Goal: Information Seeking & Learning: Learn about a topic

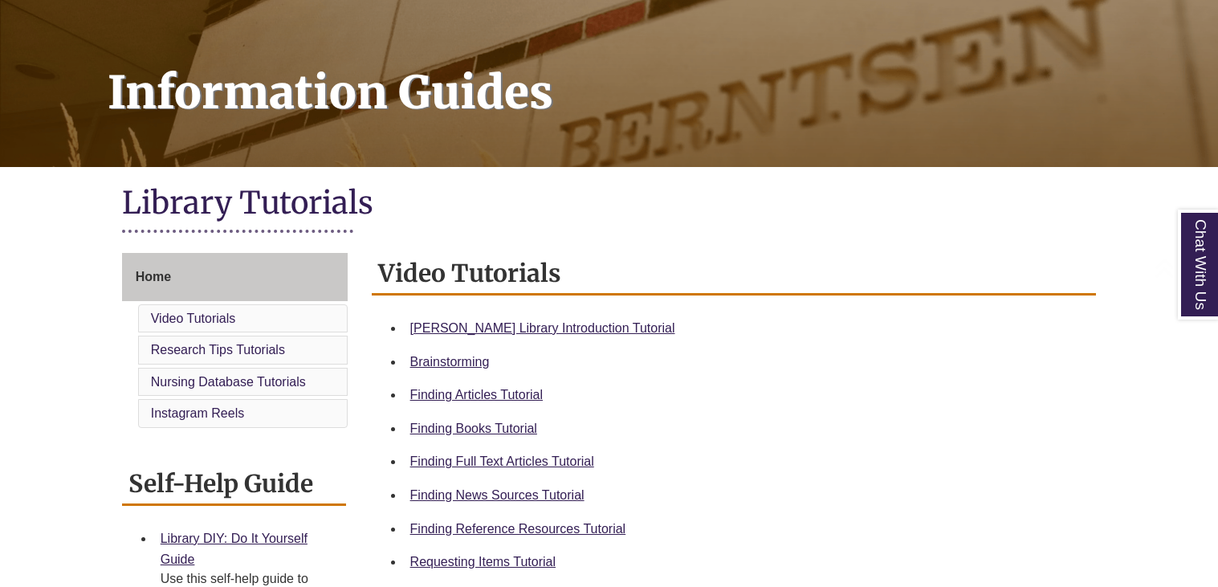
scroll to position [213, 0]
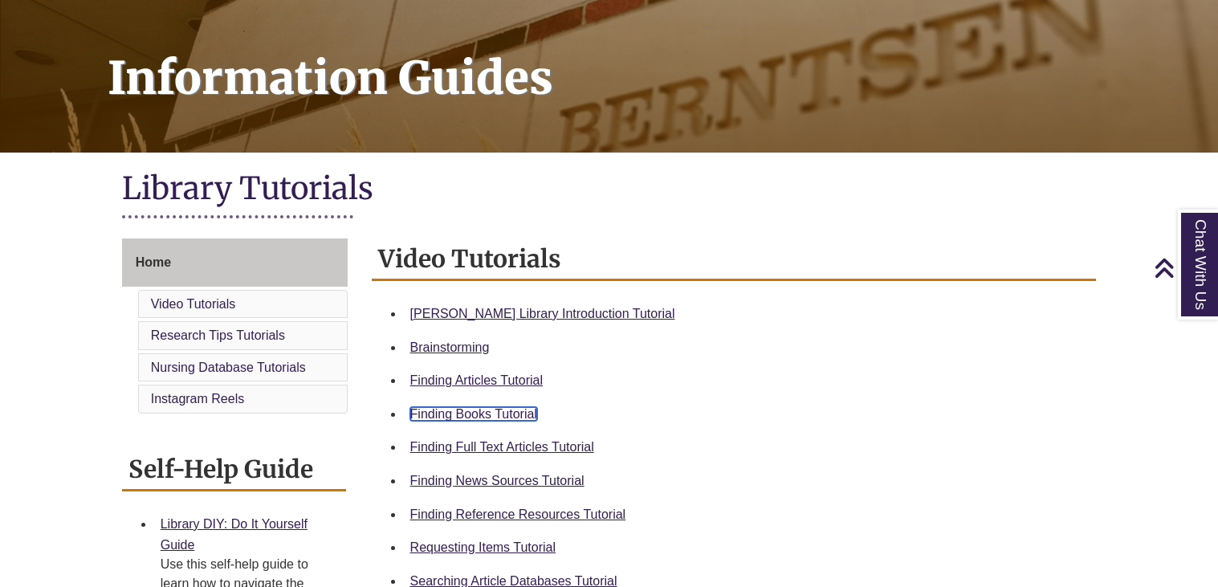
click at [464, 414] on link "Finding Books Tutorial" at bounding box center [473, 414] width 127 height 14
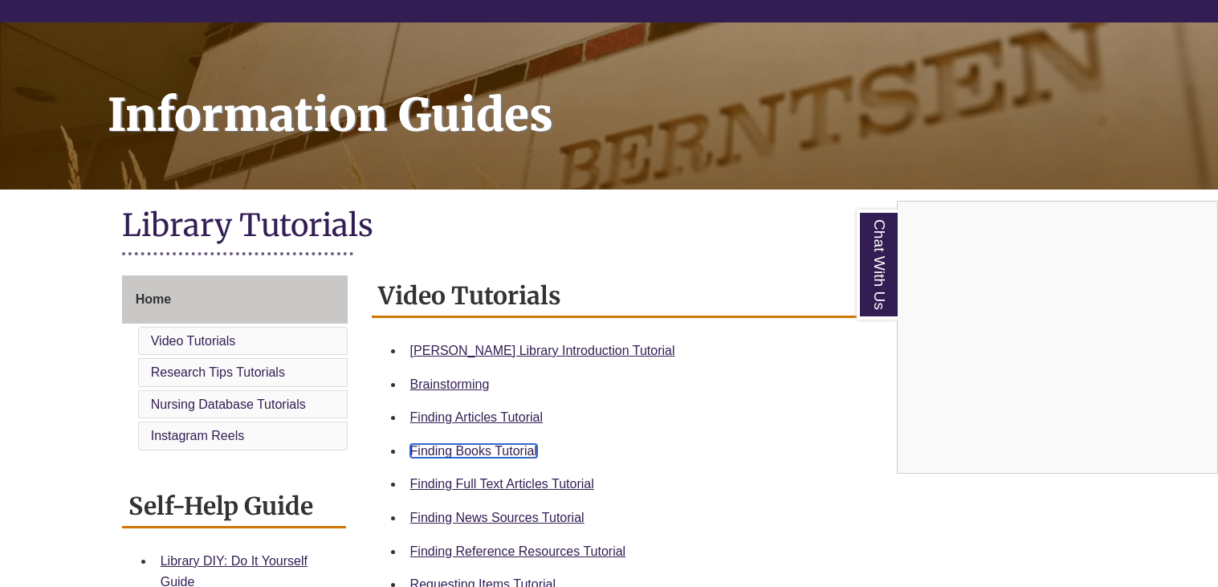
scroll to position [175, 0]
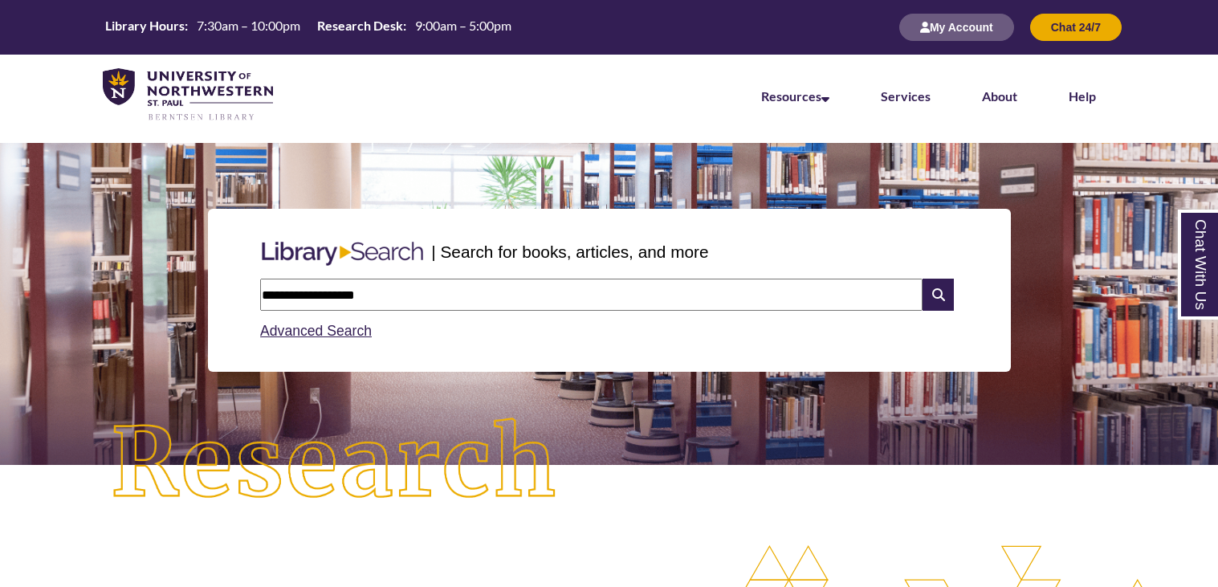
type input "**********"
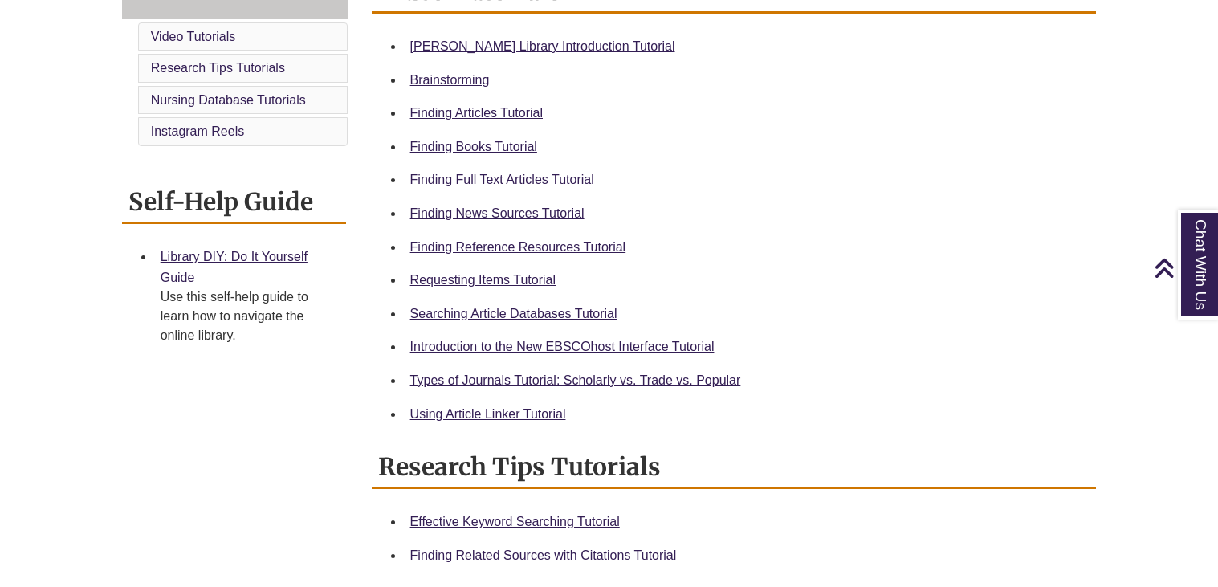
scroll to position [477, 0]
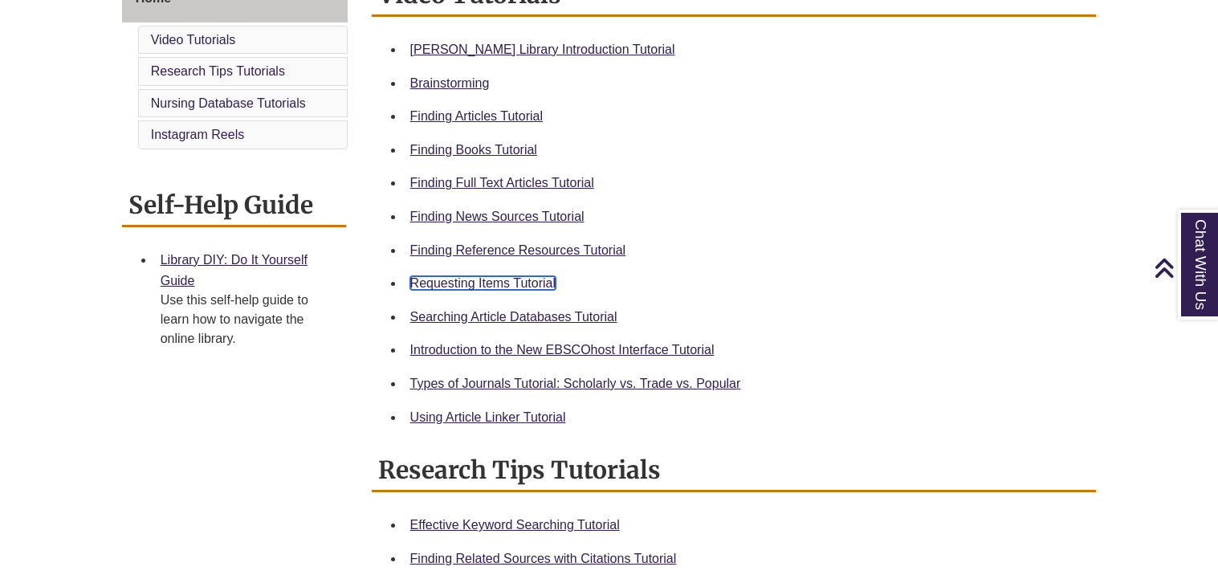
click at [459, 280] on link "Requesting Items Tutorial" at bounding box center [482, 283] width 145 height 14
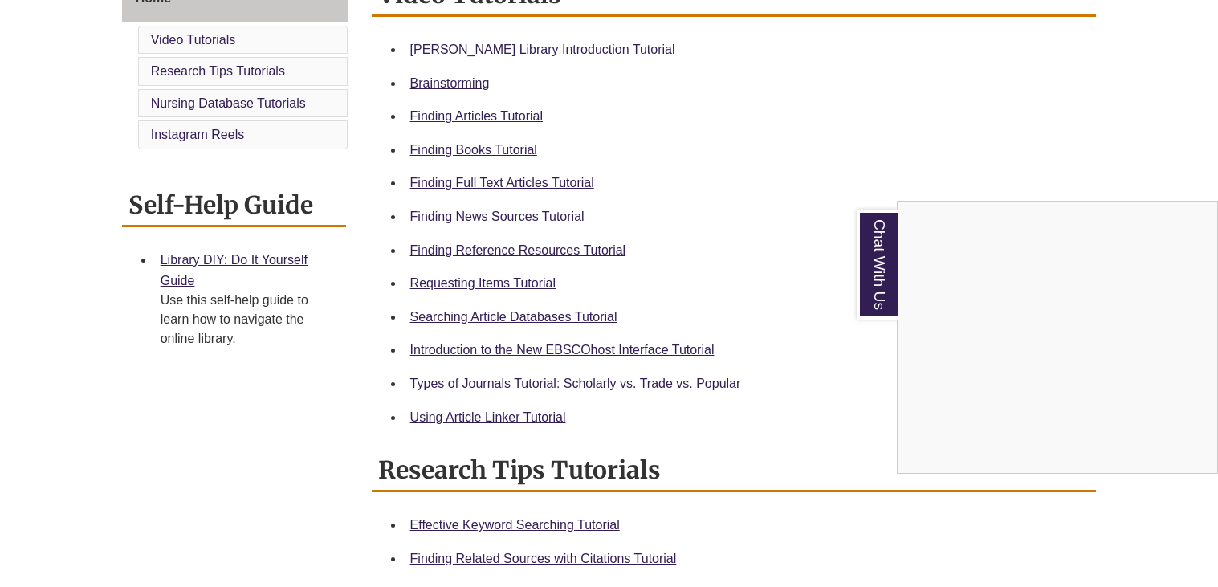
click at [503, 116] on div "Chat With Us" at bounding box center [609, 293] width 1218 height 587
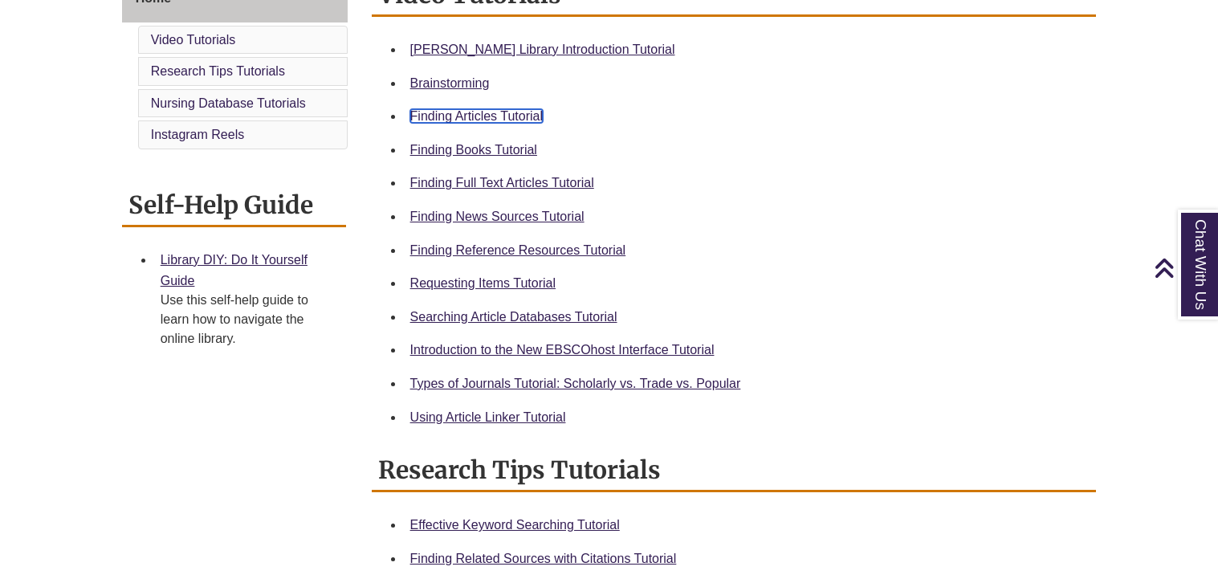
click at [526, 113] on link "Finding Articles Tutorial" at bounding box center [476, 116] width 133 height 14
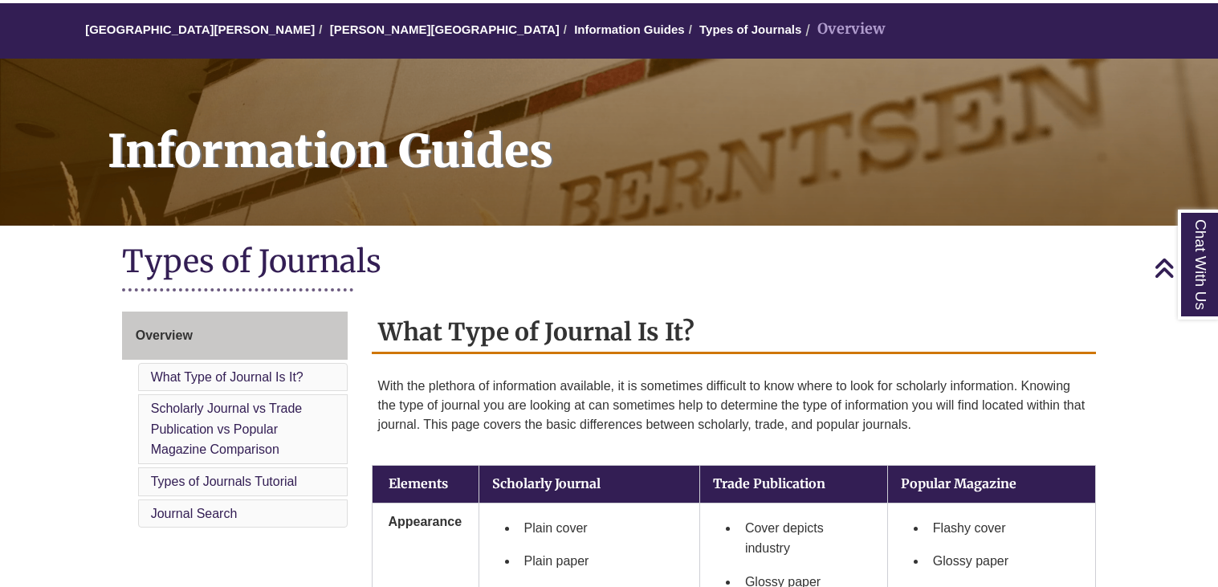
scroll to position [111, 0]
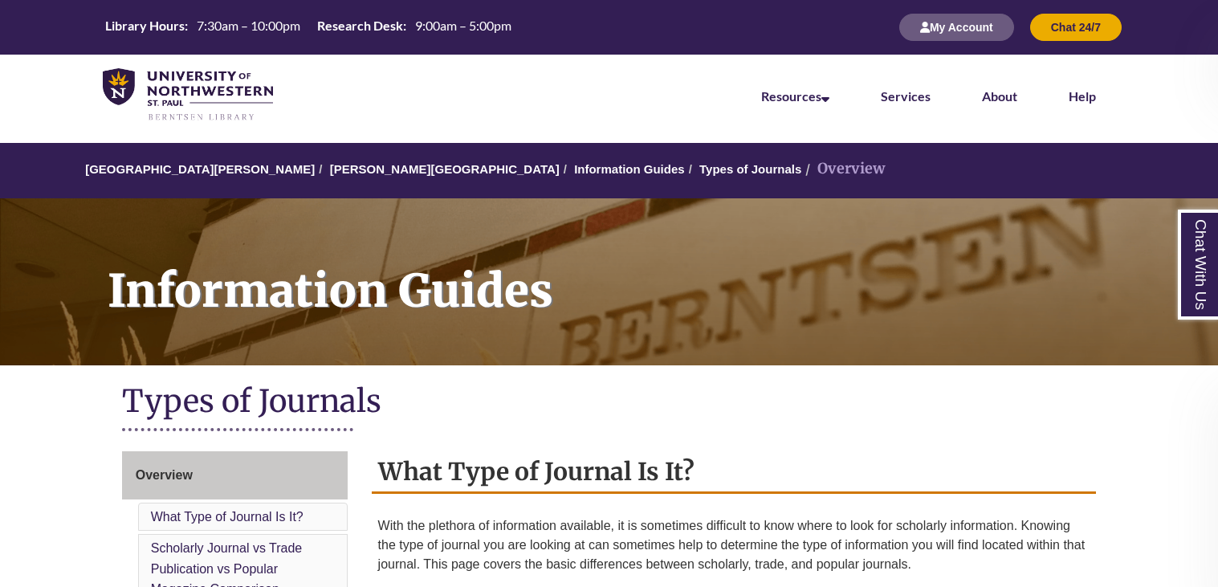
scroll to position [111, 0]
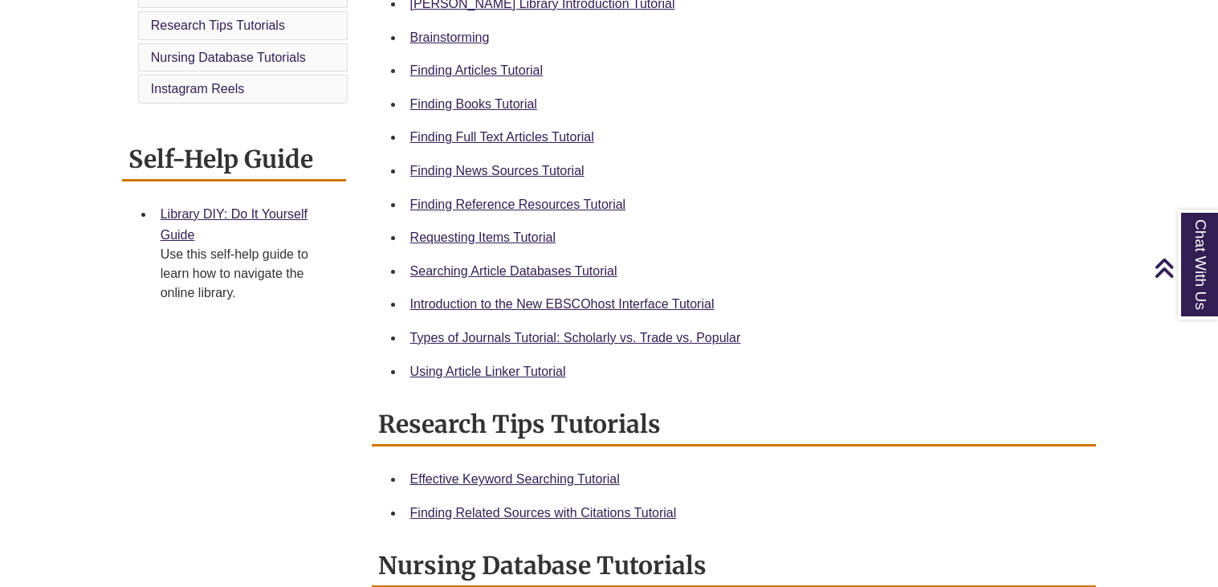
scroll to position [569, 0]
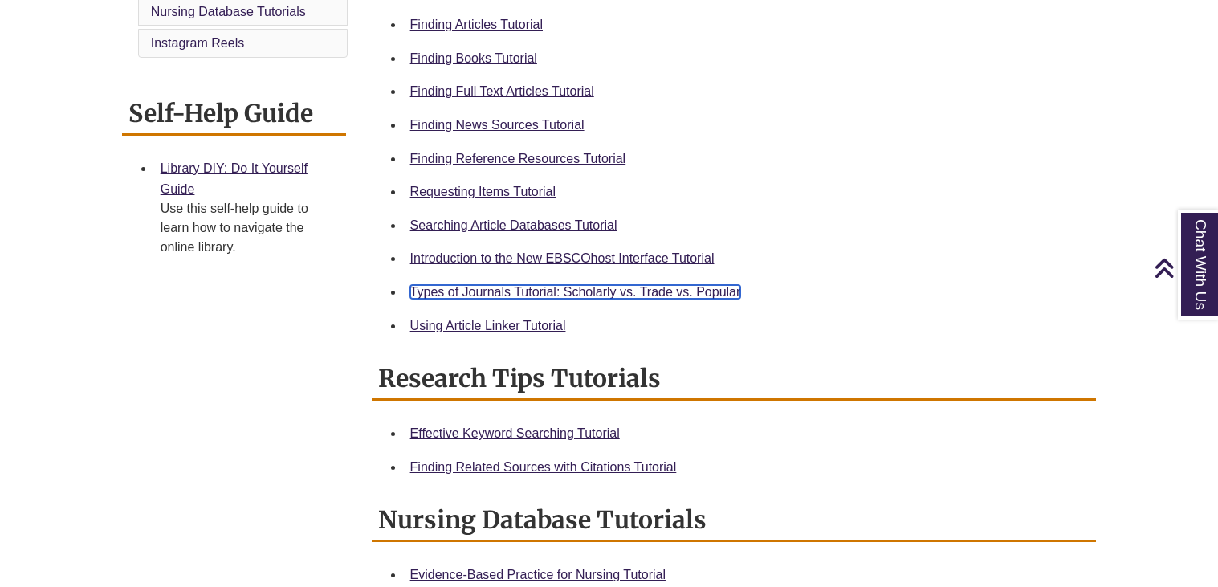
click at [478, 286] on link "Types of Journals Tutorial: Scholarly vs. Trade vs. Popular" at bounding box center [575, 292] width 331 height 14
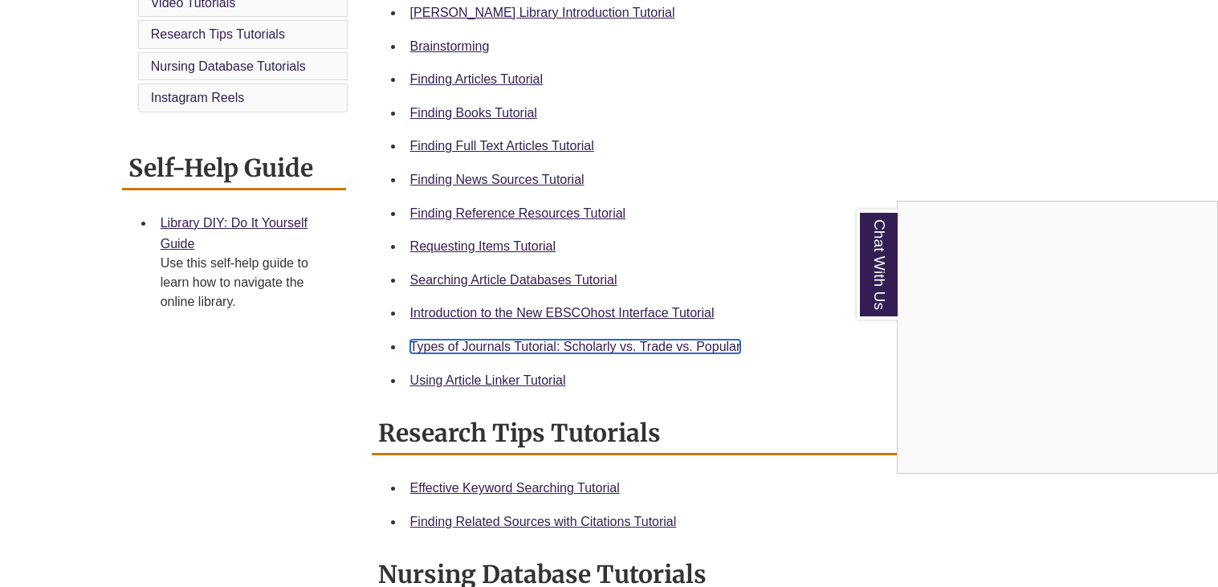
scroll to position [520, 0]
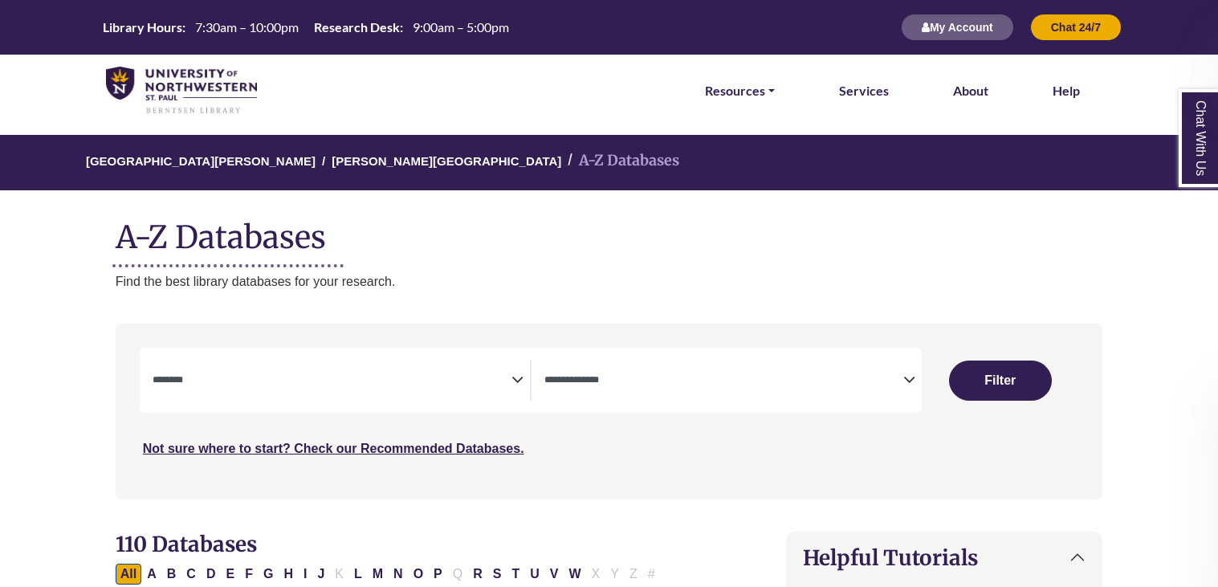
select select "Database Subject Filter"
select select "Database Types Filter"
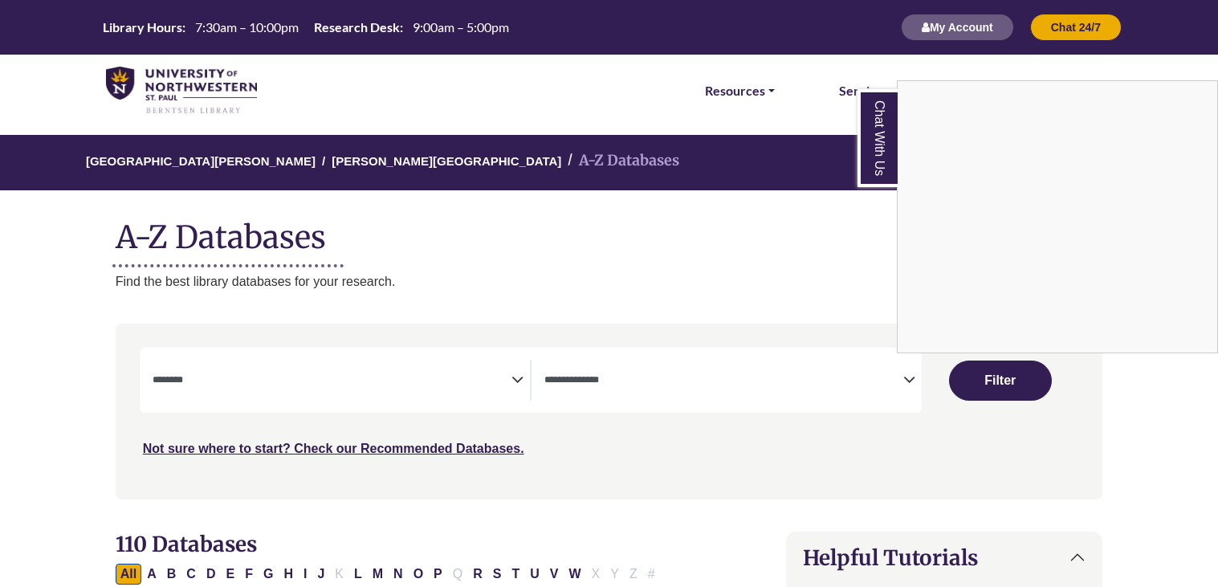
click at [369, 380] on div "Chat With Us" at bounding box center [609, 293] width 1218 height 587
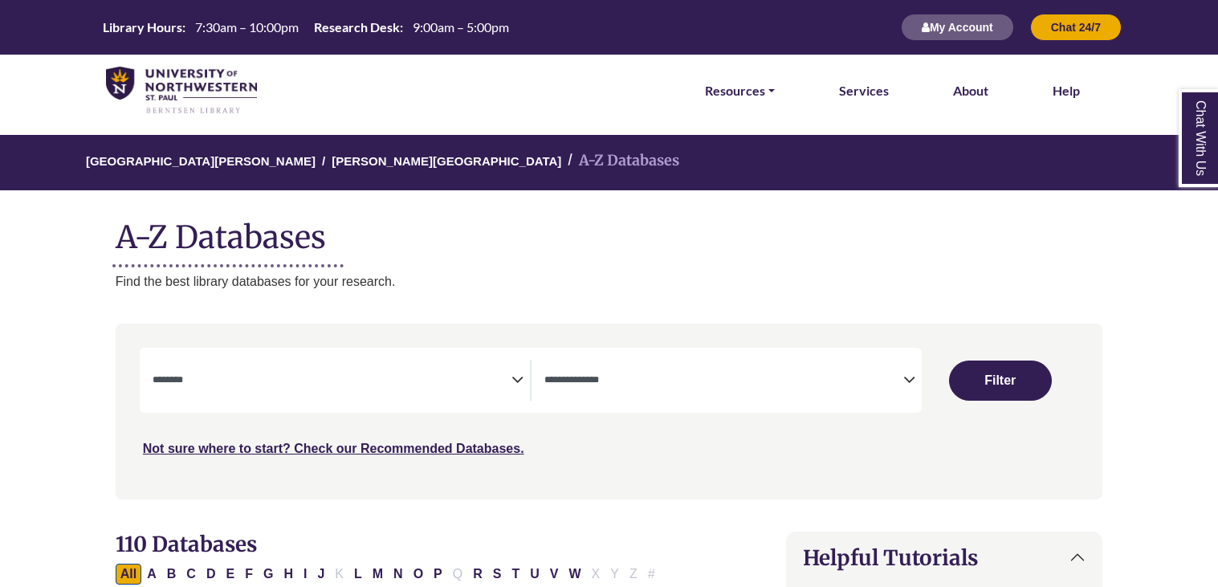
click at [369, 380] on textarea "Search" at bounding box center [332, 381] width 359 height 13
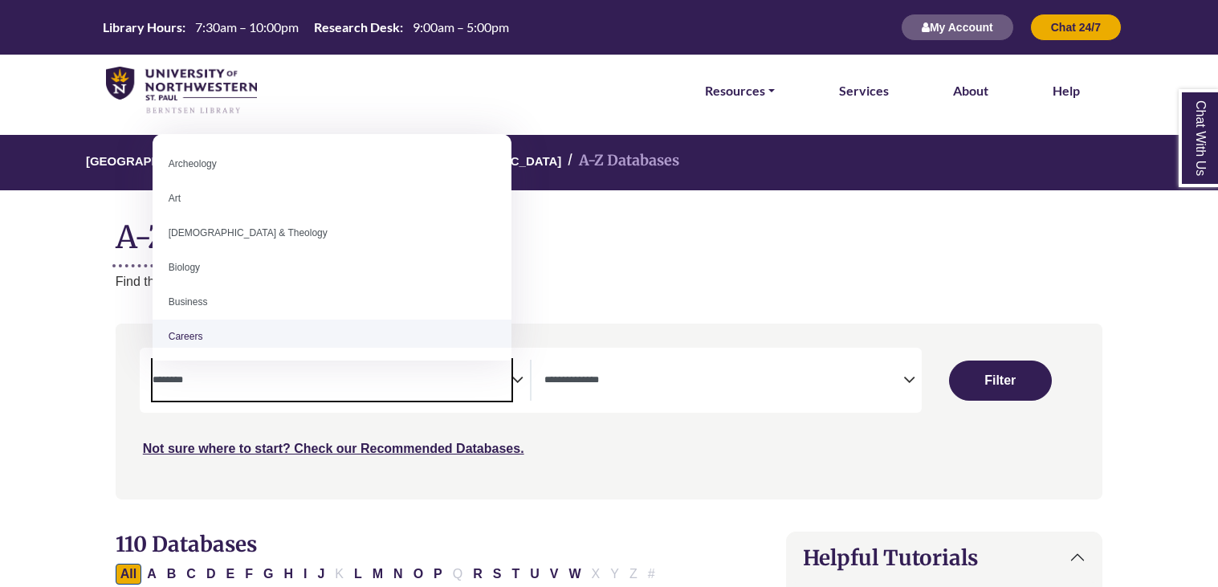
click at [331, 432] on div "Not sure where to start? Check our Recommended Databases." at bounding box center [492, 443] width 704 height 34
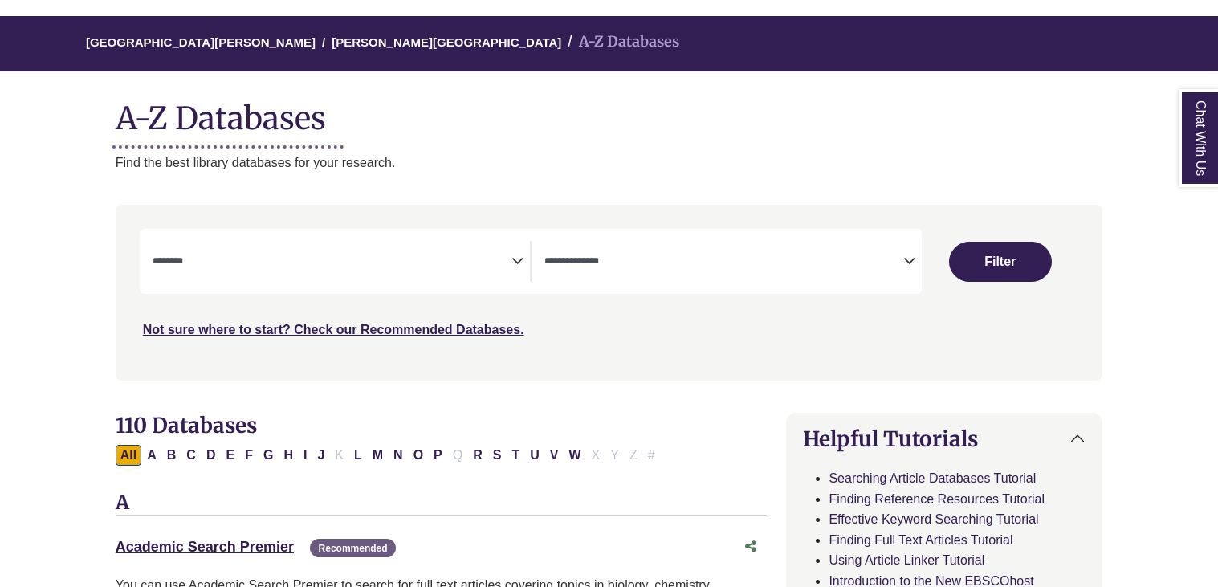
scroll to position [124, 0]
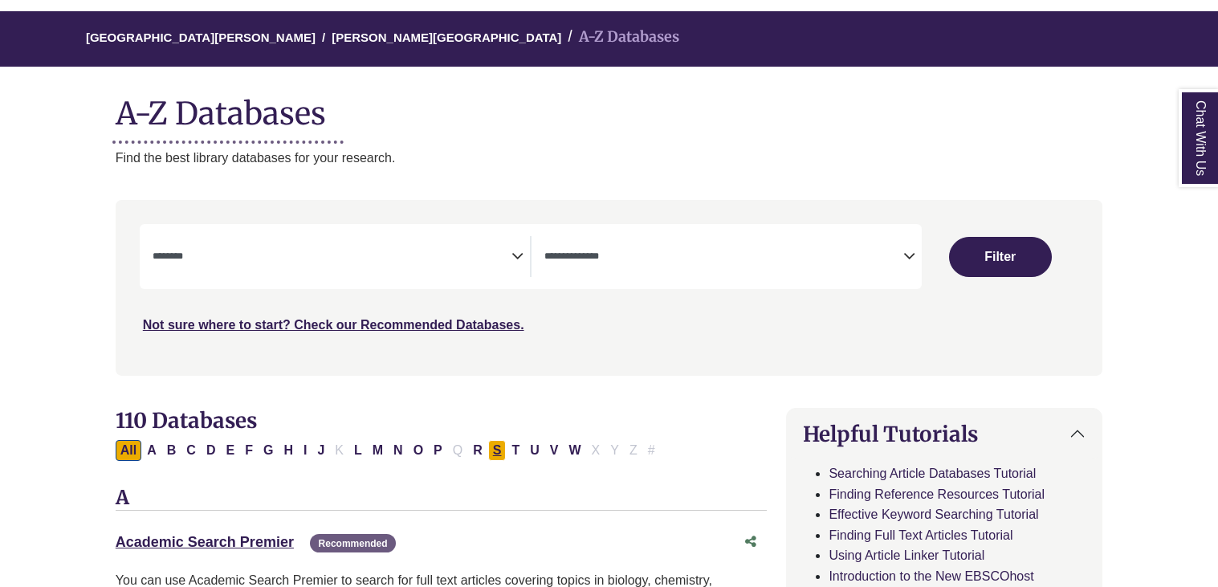
click at [493, 450] on button "S" at bounding box center [497, 450] width 18 height 21
select select "Database Subject Filter"
select select "Database Types Filter"
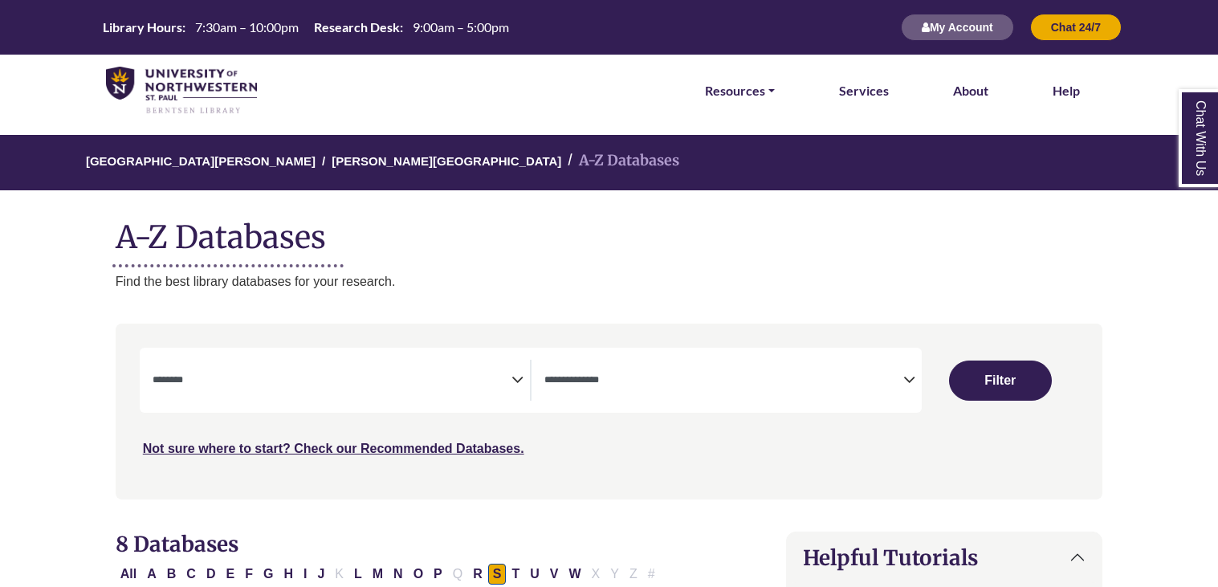
click at [431, 390] on span "Search filters" at bounding box center [332, 380] width 359 height 41
type textarea "******"
select select "******"
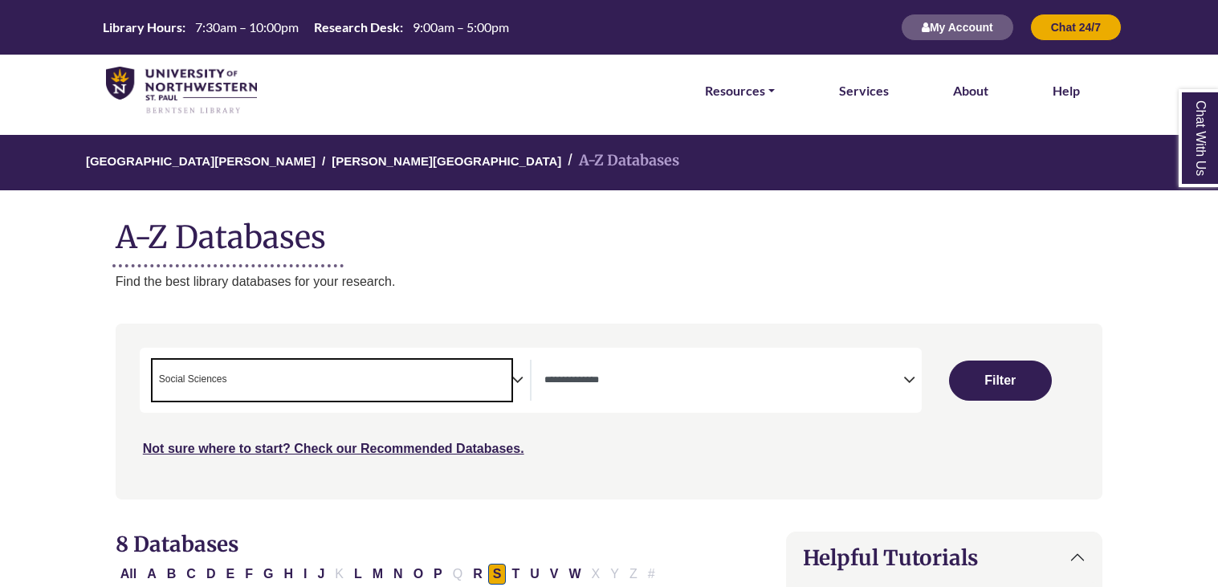
scroll to position [632, 0]
click at [609, 381] on textarea "Search" at bounding box center [724, 381] width 359 height 13
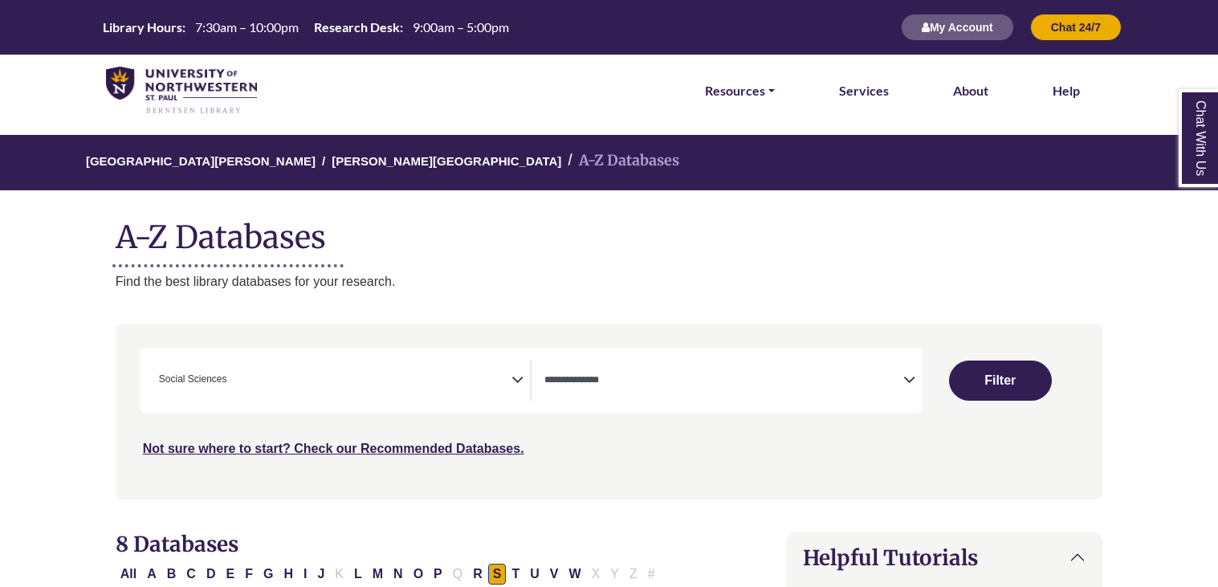
click at [633, 433] on div "Not sure where to start? Check our Recommended Databases." at bounding box center [492, 443] width 704 height 34
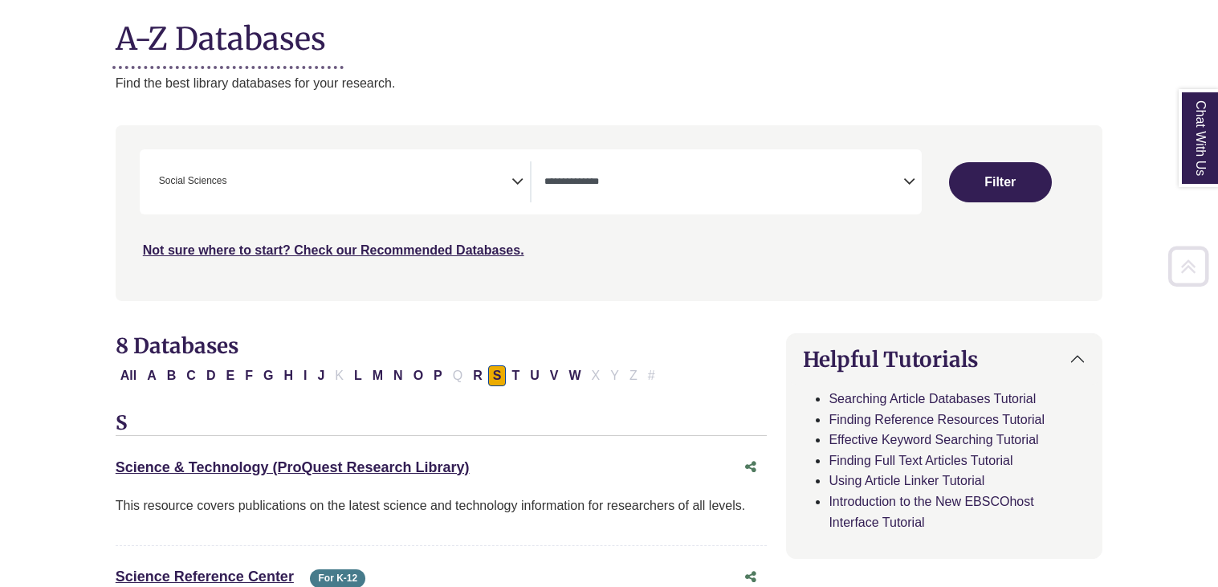
scroll to position [199, 0]
click at [507, 367] on button "S" at bounding box center [497, 375] width 18 height 21
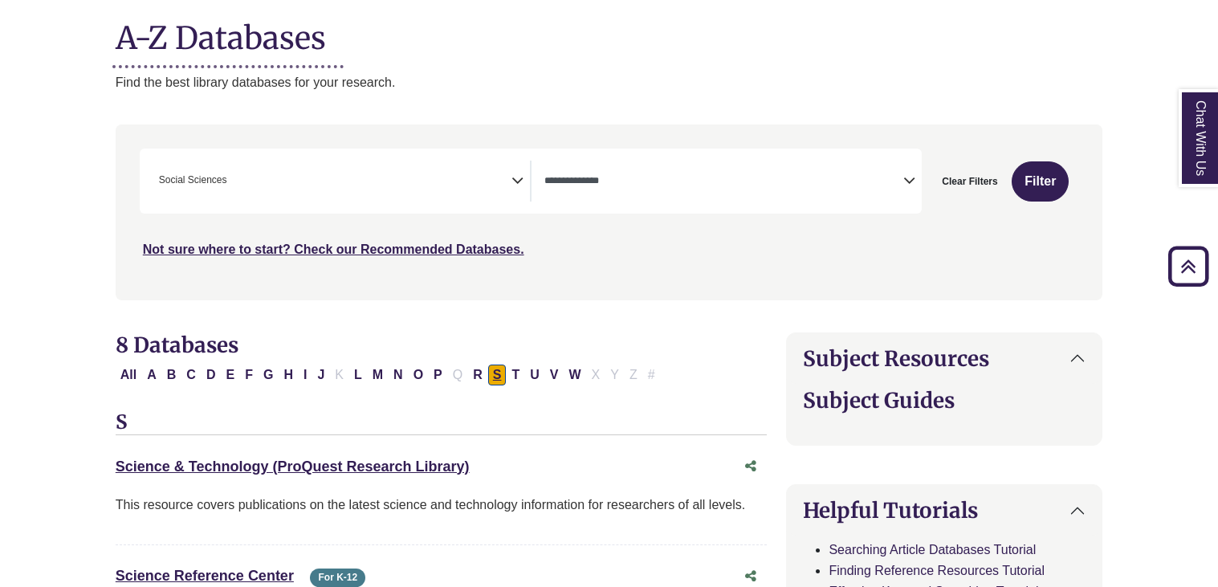
select select "Database Types Filter"
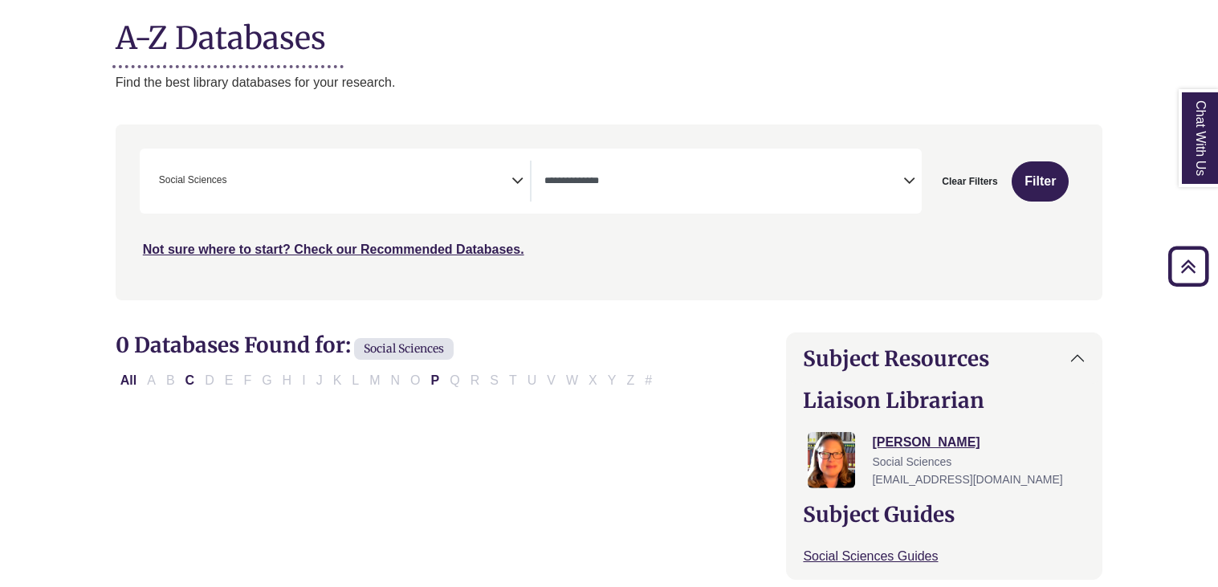
click at [497, 189] on span "× Social Sciences" at bounding box center [332, 181] width 359 height 41
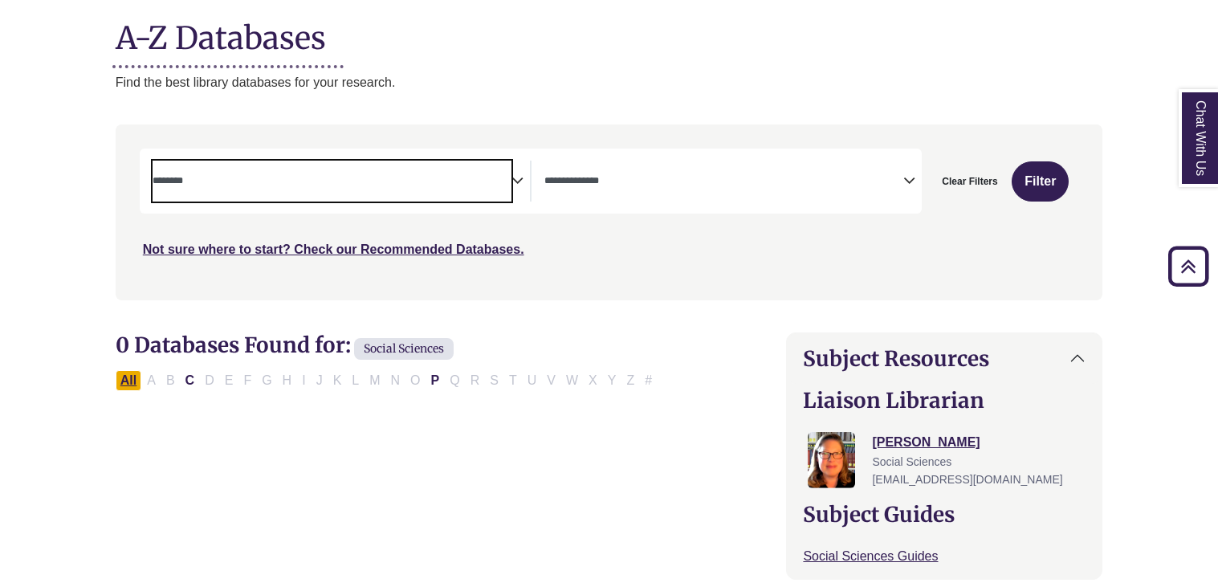
click at [124, 377] on button "All" at bounding box center [129, 380] width 26 height 21
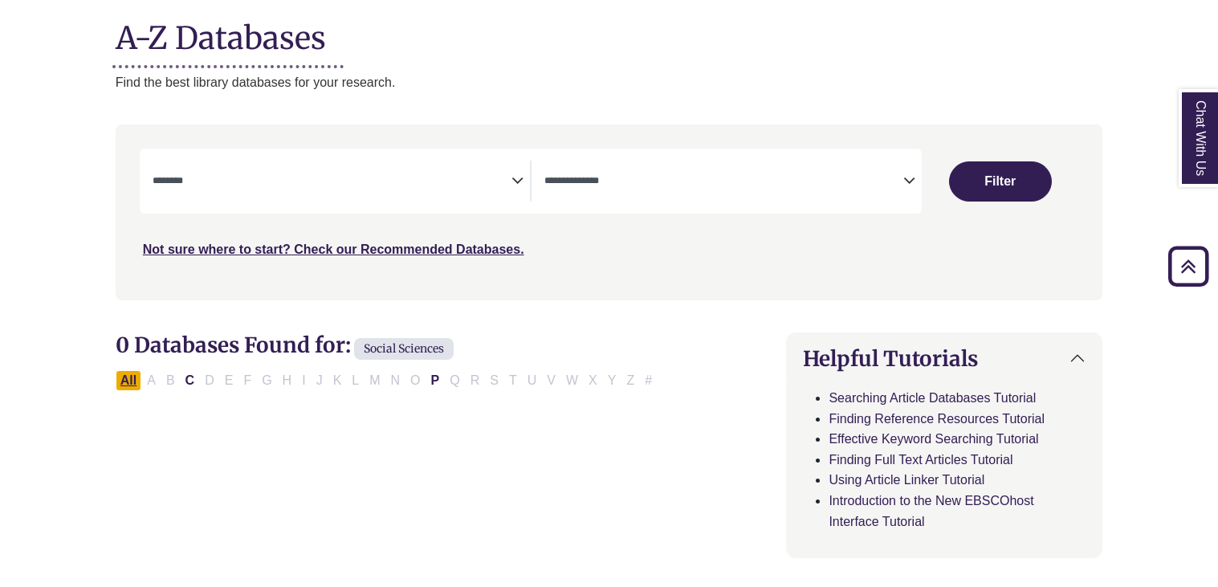
select select "Database Subject Filter"
select select "Database Types Filter"
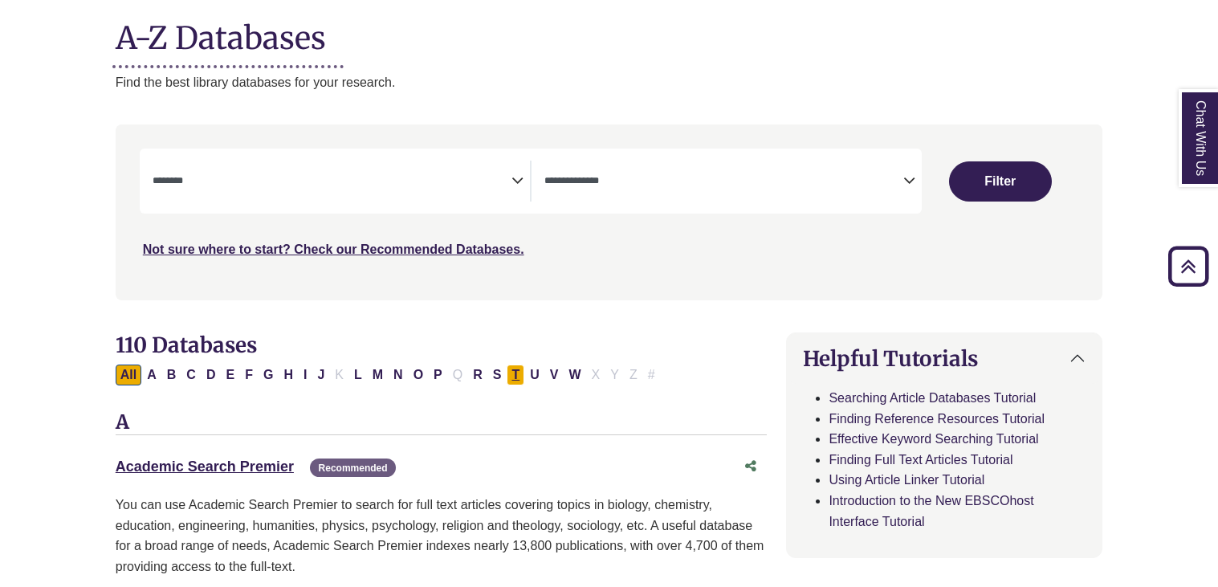
click at [516, 367] on button "T" at bounding box center [516, 375] width 18 height 21
select select "Database Subject Filter"
select select "Database Types Filter"
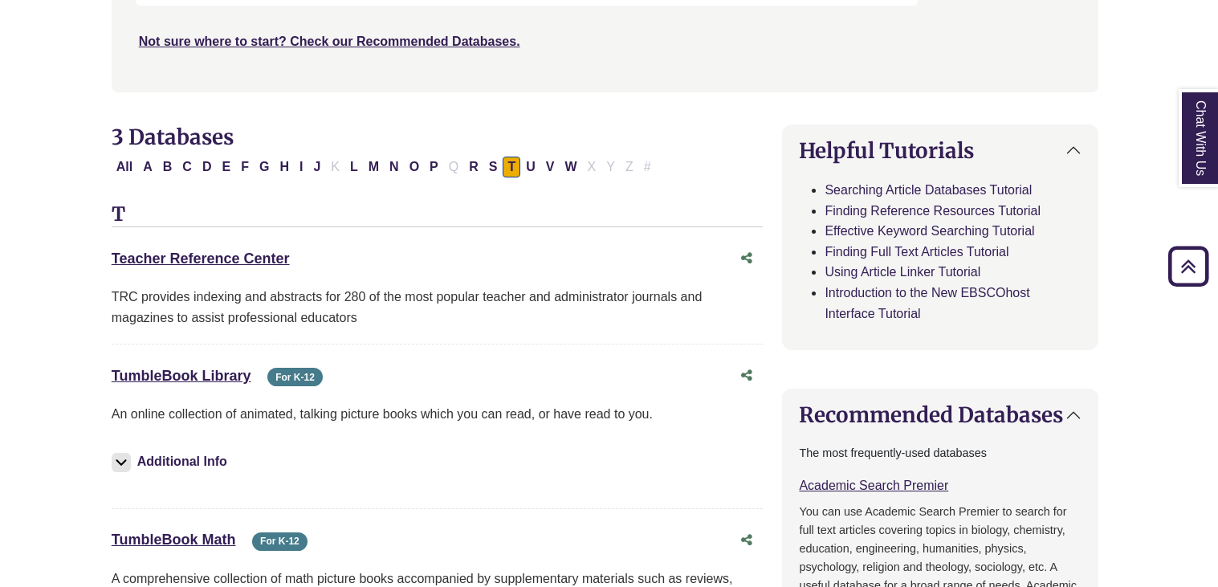
scroll to position [404, 4]
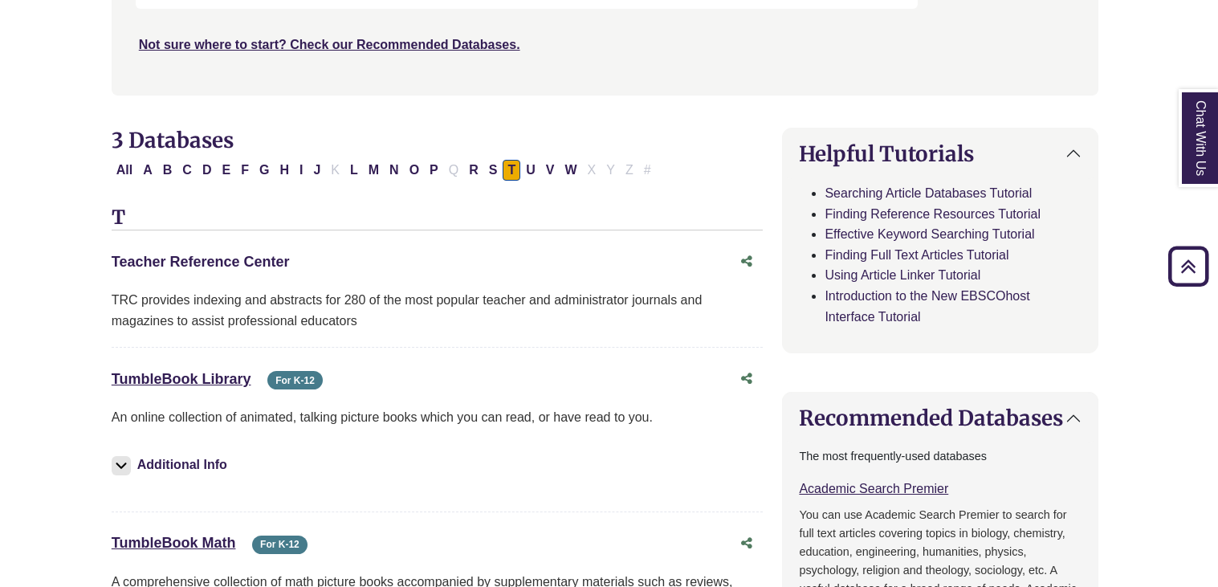
click at [267, 259] on link "Teacher Reference Center This link opens in a new window" at bounding box center [201, 262] width 178 height 16
click at [193, 164] on button "C" at bounding box center [187, 170] width 19 height 21
select select "Database Subject Filter"
select select "Database Types Filter"
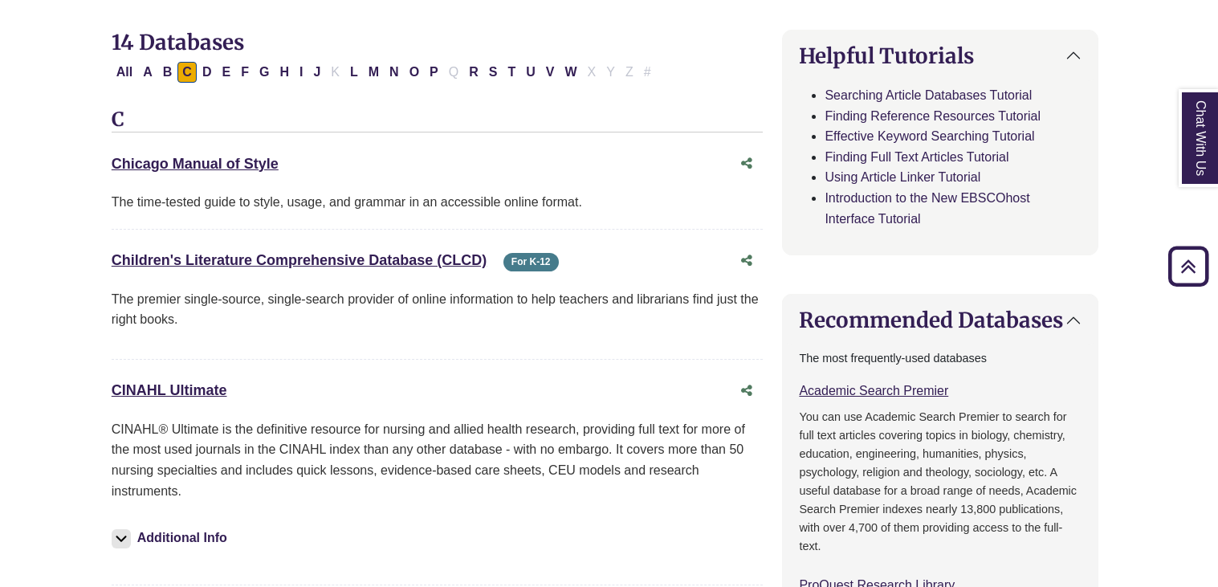
scroll to position [507, 4]
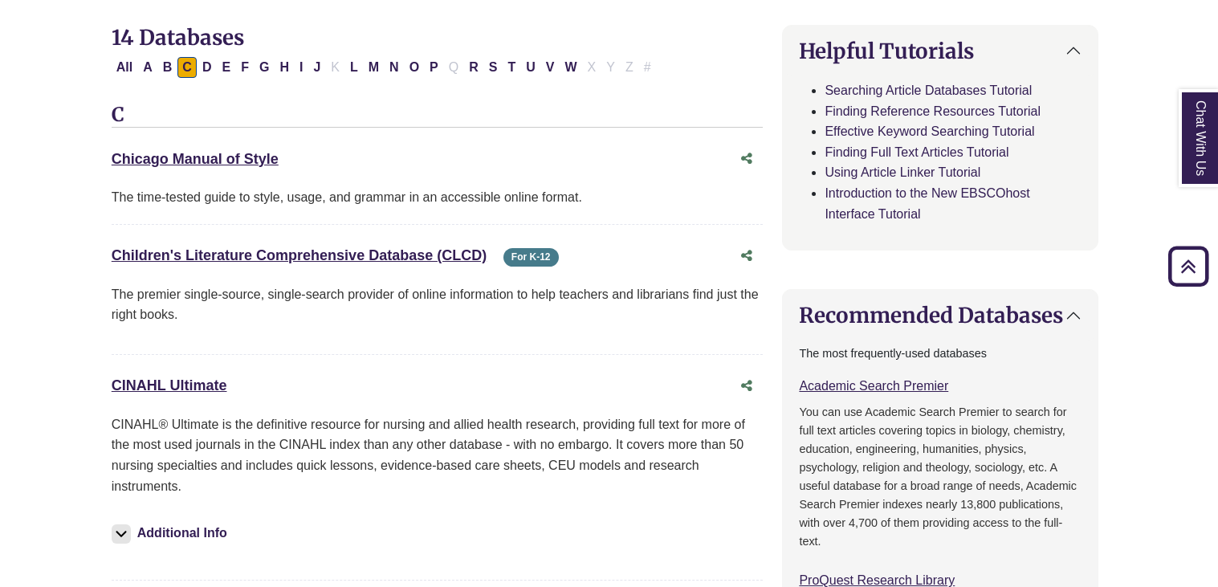
drag, startPoint x: 235, startPoint y: 377, endPoint x: 87, endPoint y: 373, distance: 148.6
copy link "CINAHL Ultimate"
click at [200, 384] on link "CINAHL Ultimate This link opens in a new window" at bounding box center [170, 386] width 116 height 16
click at [210, 67] on button "D" at bounding box center [207, 67] width 19 height 21
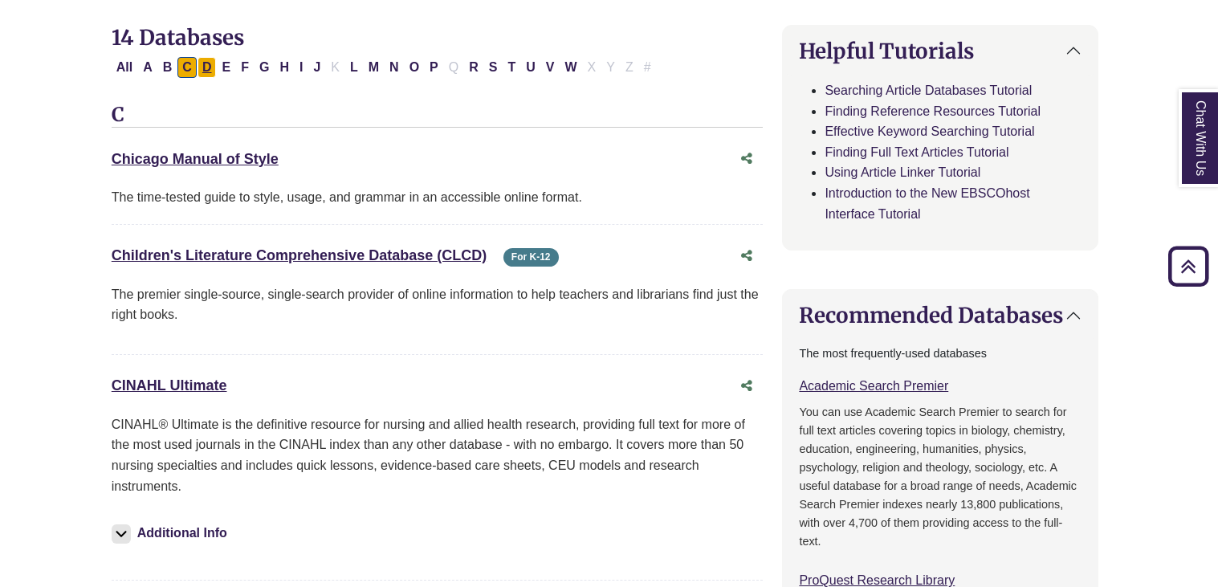
select select "Database Subject Filter"
select select "Database Types Filter"
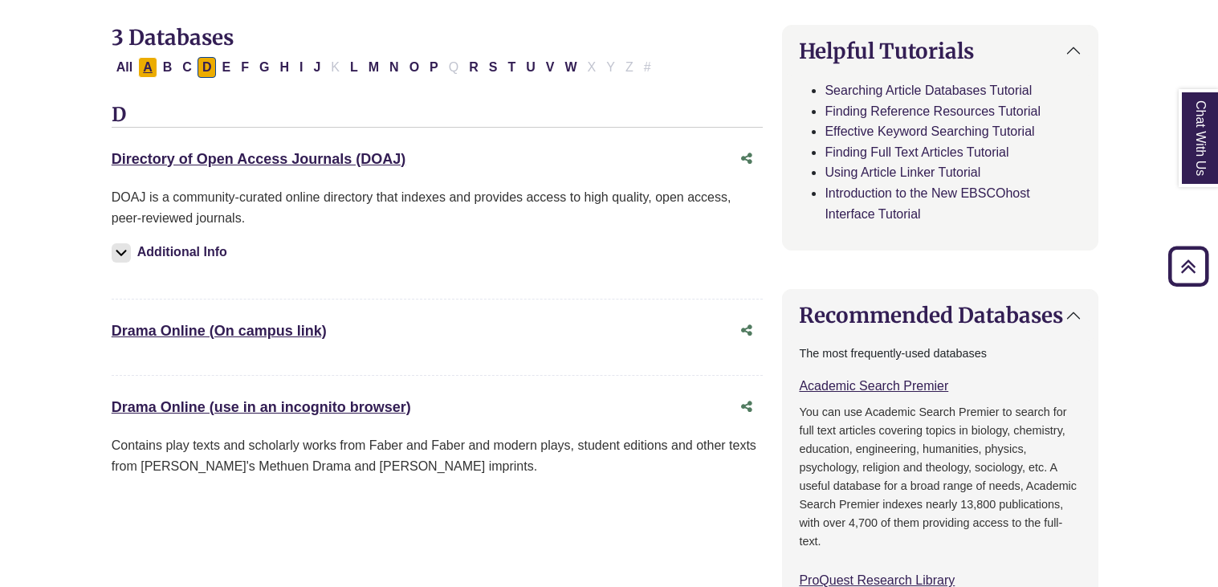
click at [149, 65] on button "A" at bounding box center [147, 67] width 19 height 21
select select "Database Subject Filter"
select select "Database Types Filter"
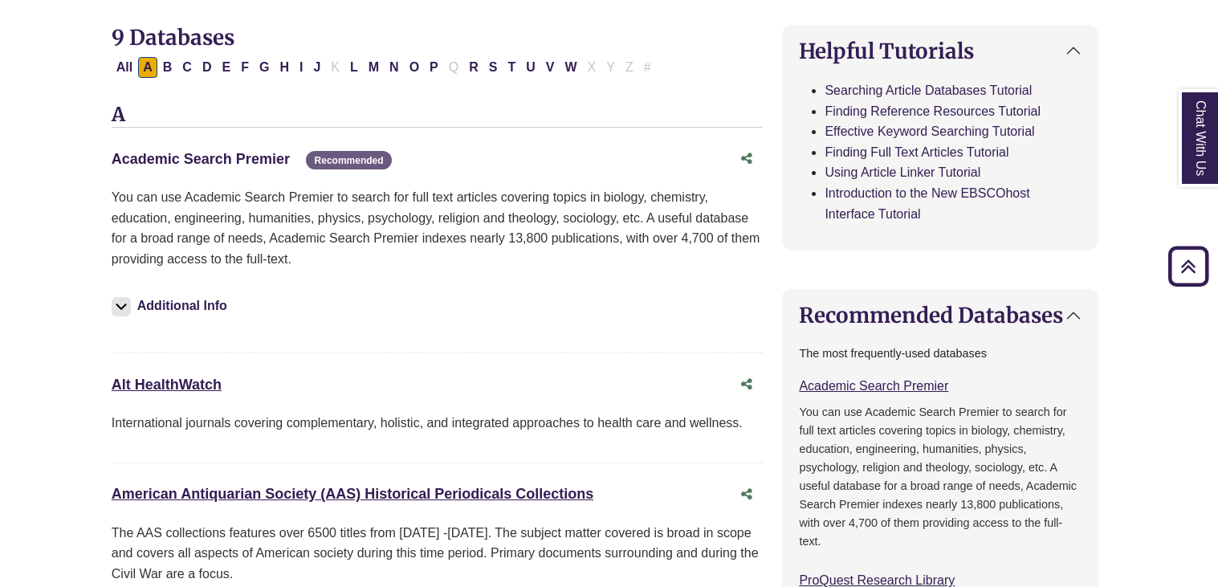
click at [184, 156] on link "Academic Search Premier This link opens in a new window" at bounding box center [201, 159] width 178 height 16
click at [222, 157] on link "Academic Search Premier This link opens in a new window" at bounding box center [201, 159] width 178 height 16
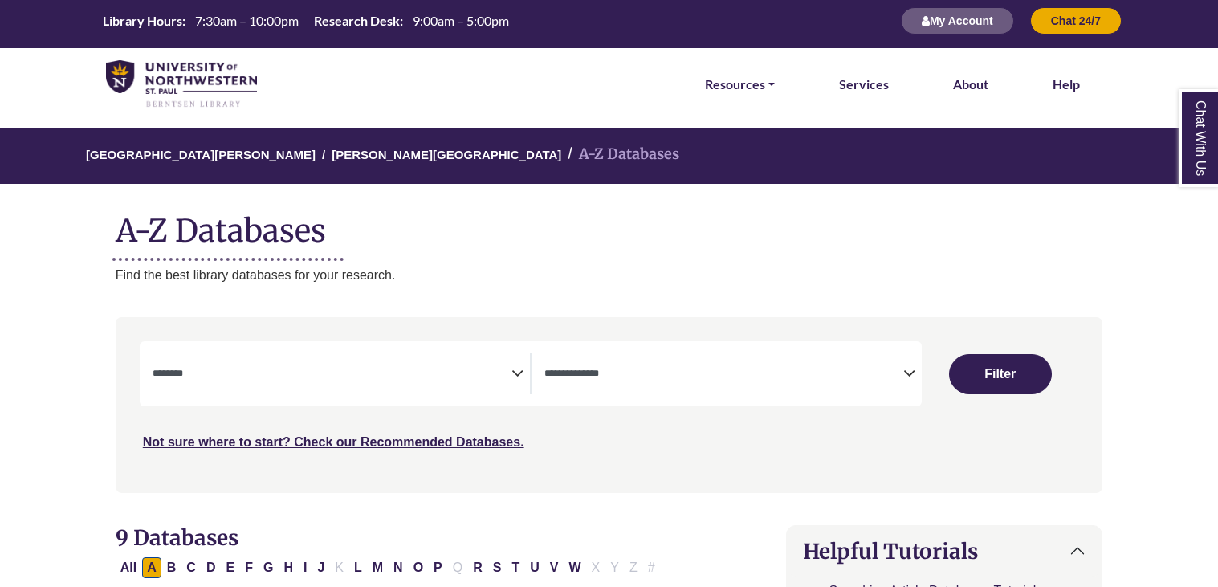
scroll to position [11, 0]
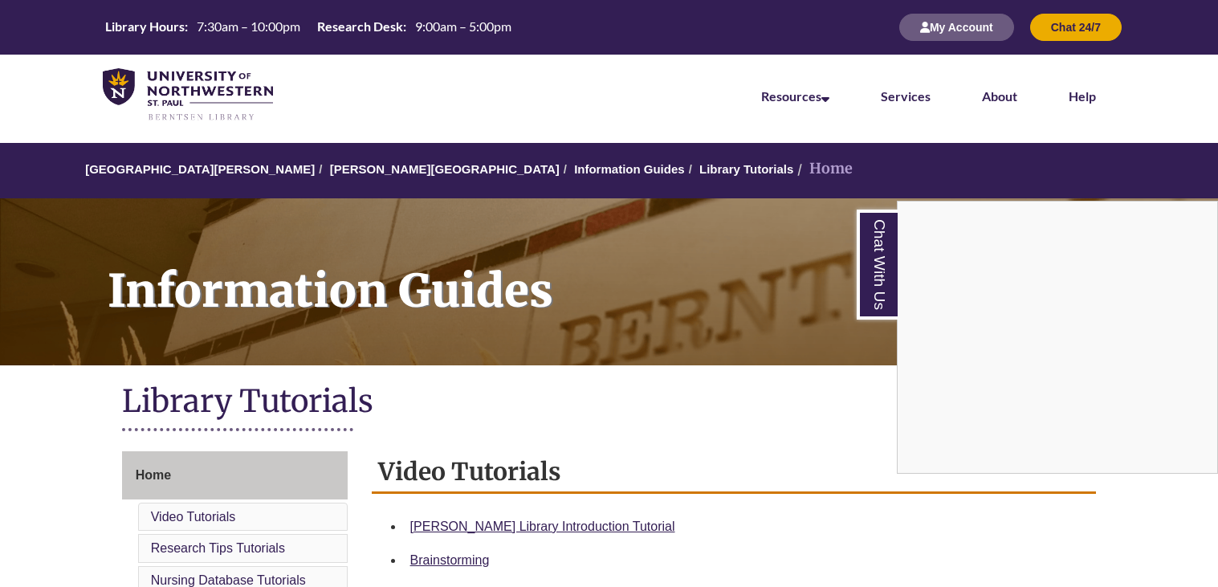
scroll to position [175, 0]
